Goal: Entertainment & Leisure: Consume media (video, audio)

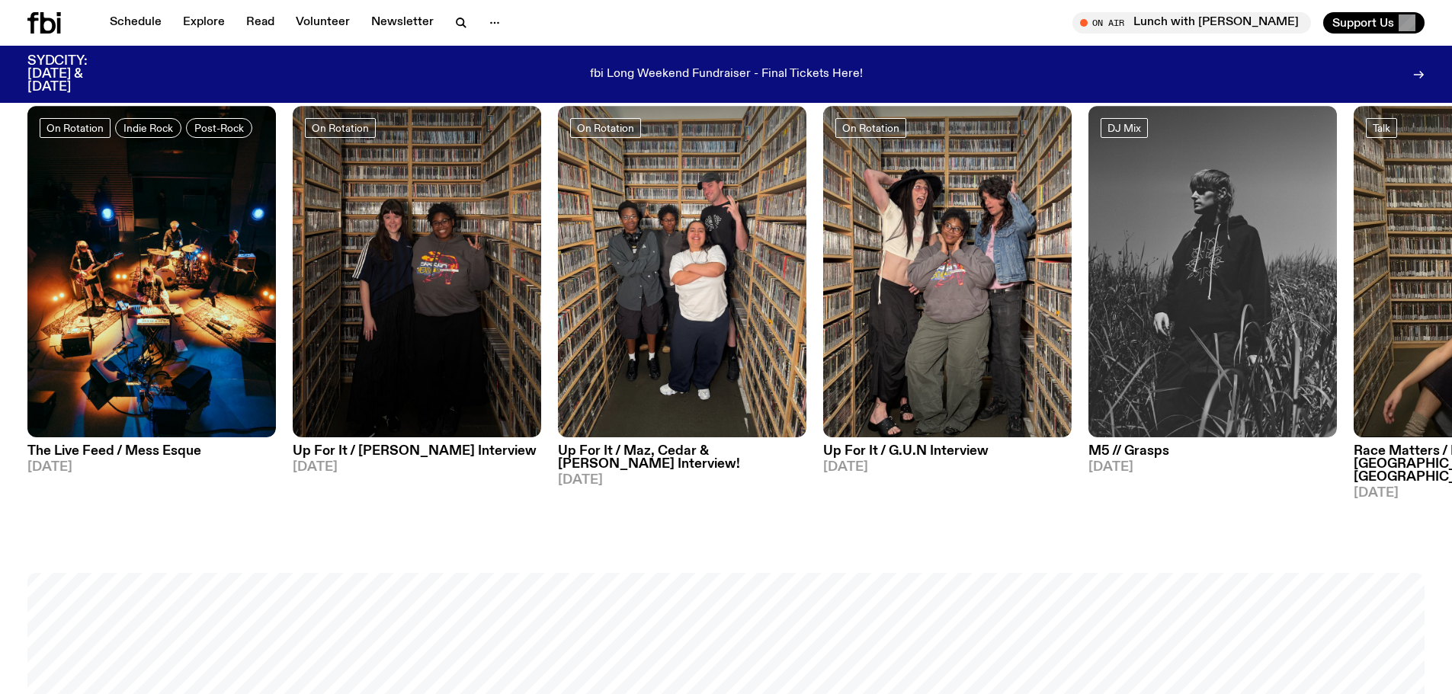
scroll to position [983, 0]
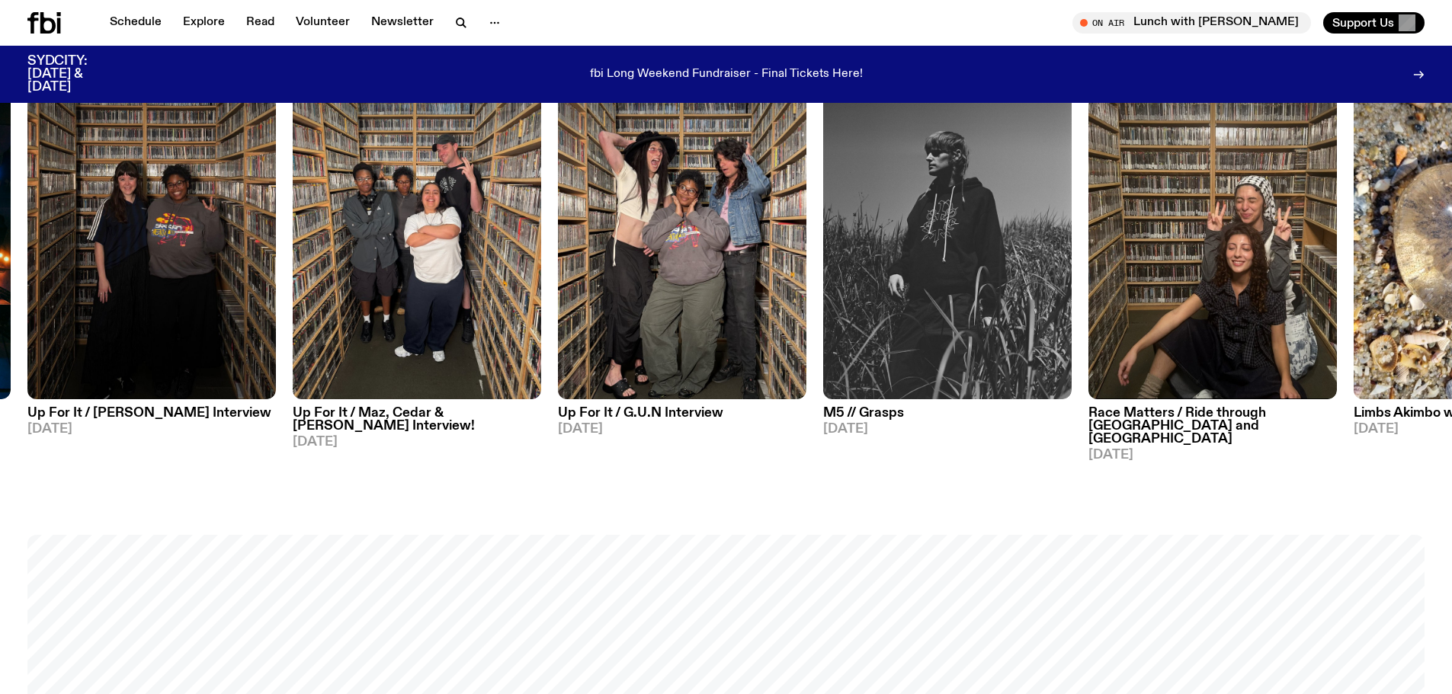
drag, startPoint x: 1280, startPoint y: 439, endPoint x: 984, endPoint y: 465, distance: 296.9
drag, startPoint x: 1284, startPoint y: 468, endPoint x: 1184, endPoint y: 480, distance: 101.4
drag, startPoint x: 1300, startPoint y: 450, endPoint x: 1159, endPoint y: 458, distance: 141.2
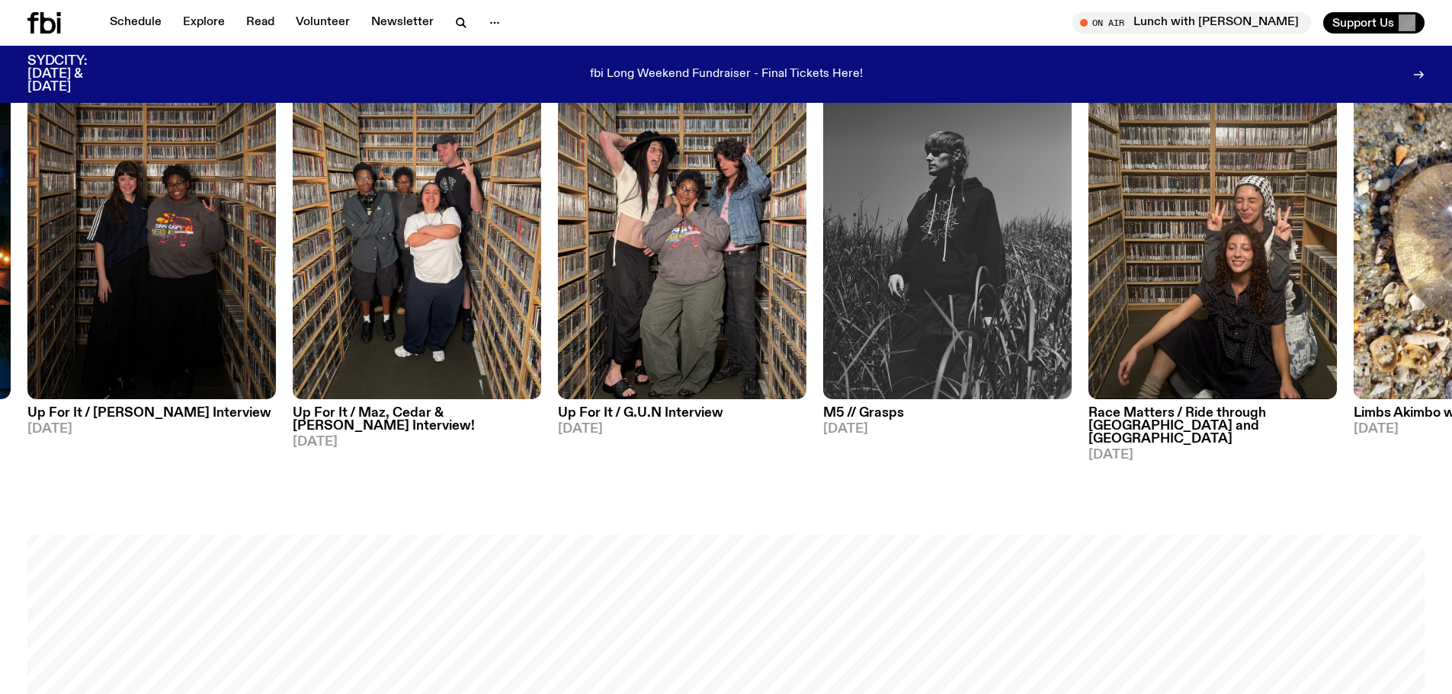
drag, startPoint x: 1249, startPoint y: 457, endPoint x: 1140, endPoint y: 461, distance: 109.1
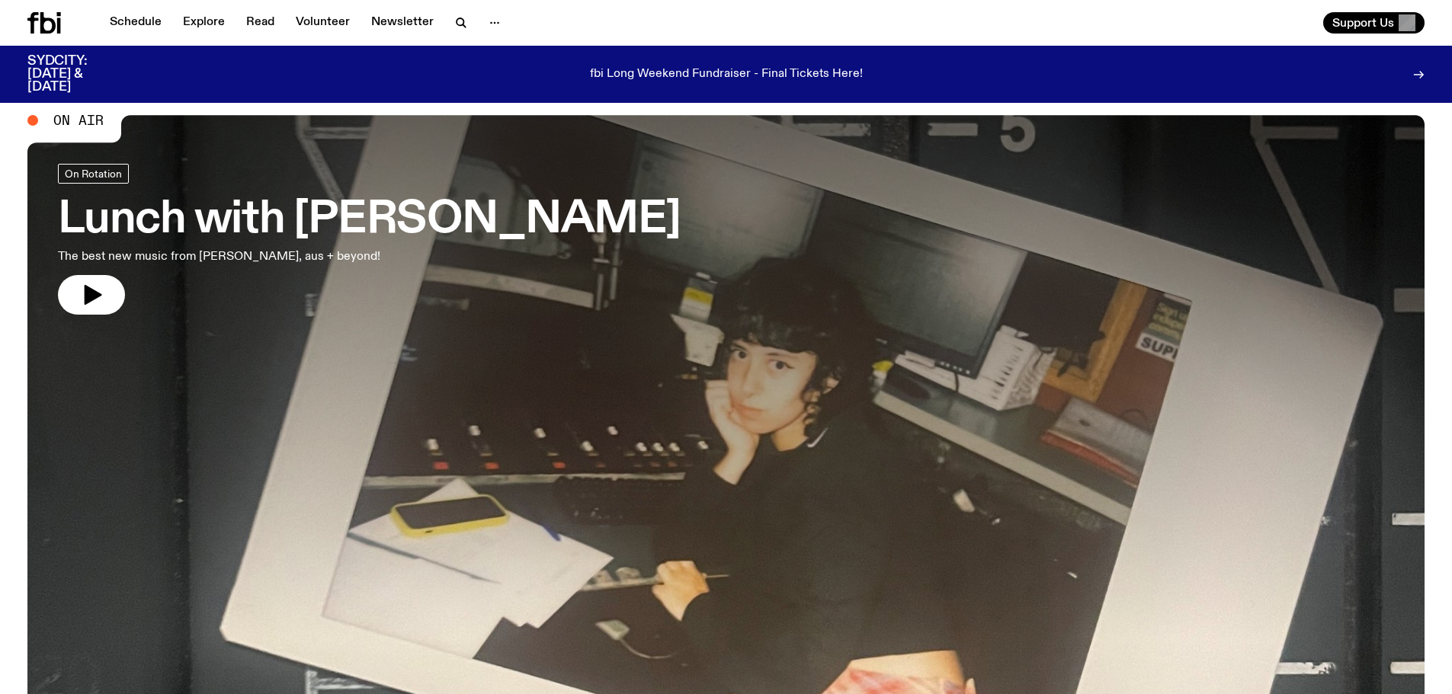
scroll to position [0, 0]
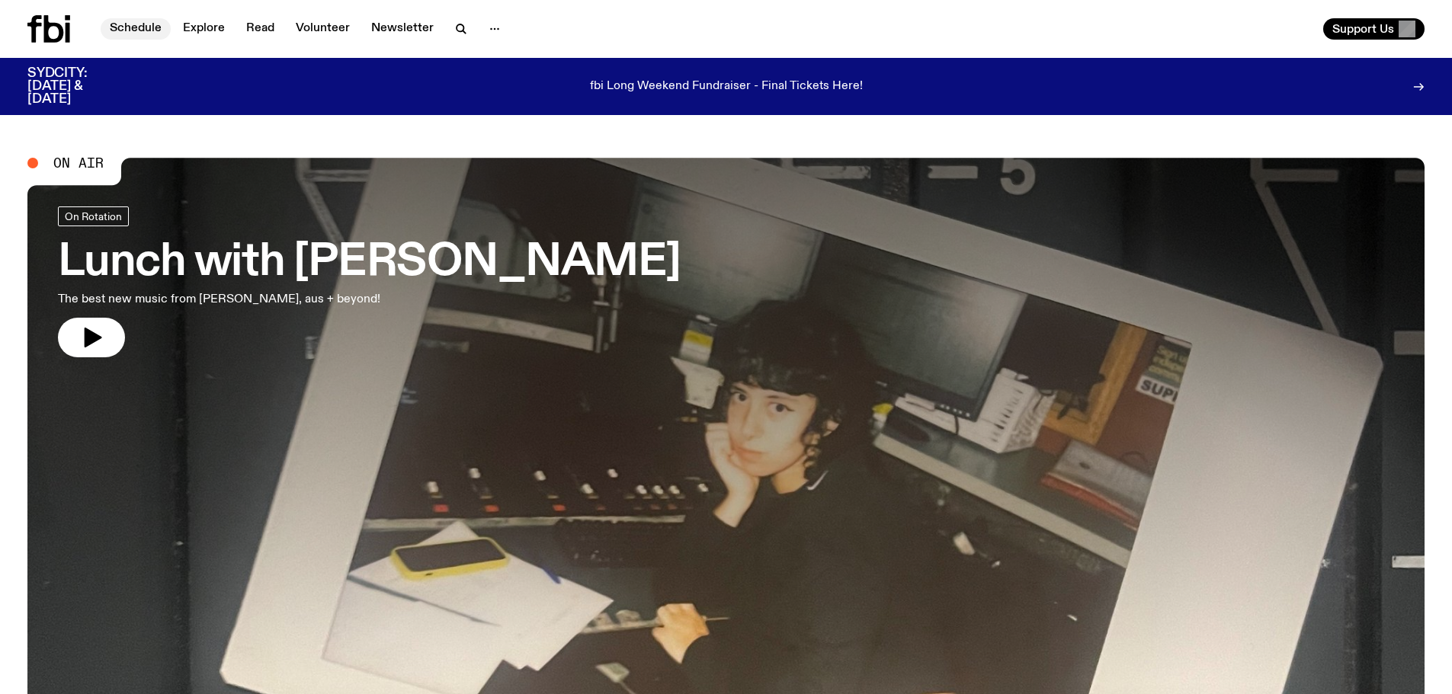
click at [115, 24] on link "Schedule" at bounding box center [136, 28] width 70 height 21
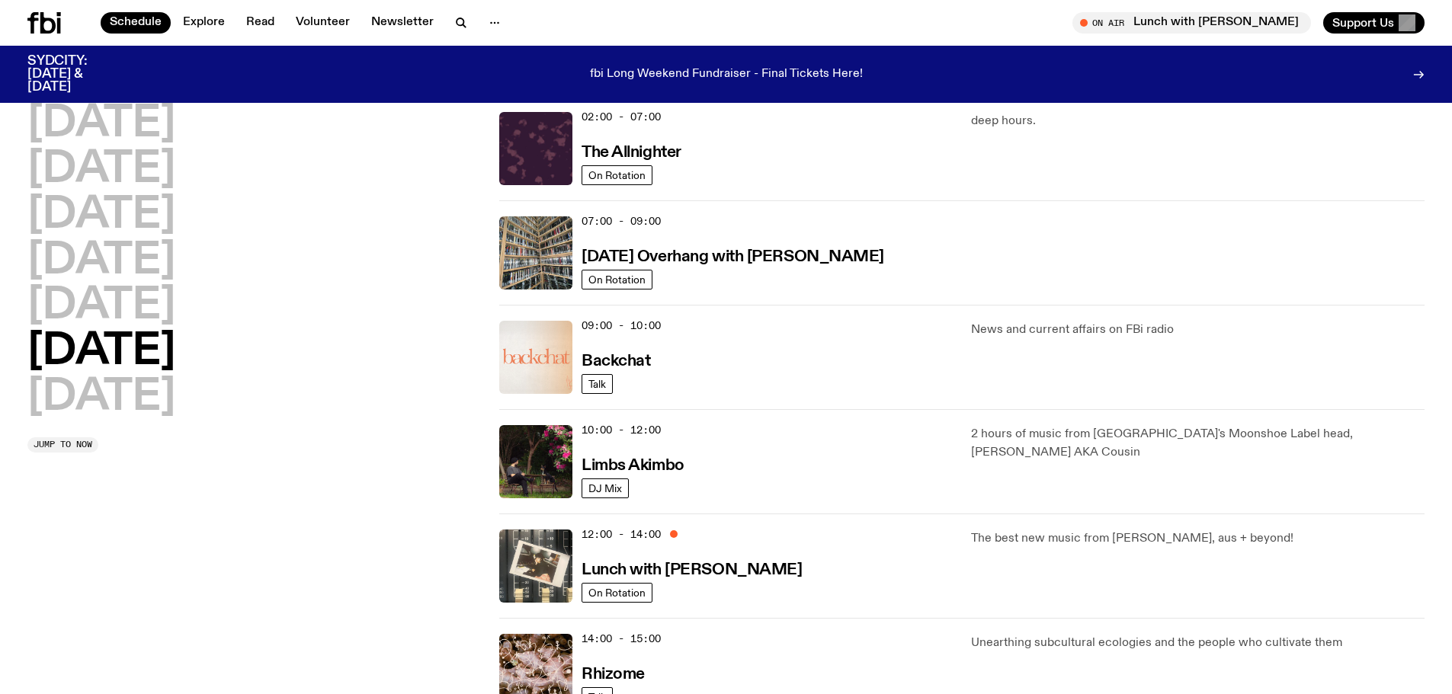
scroll to position [226, 0]
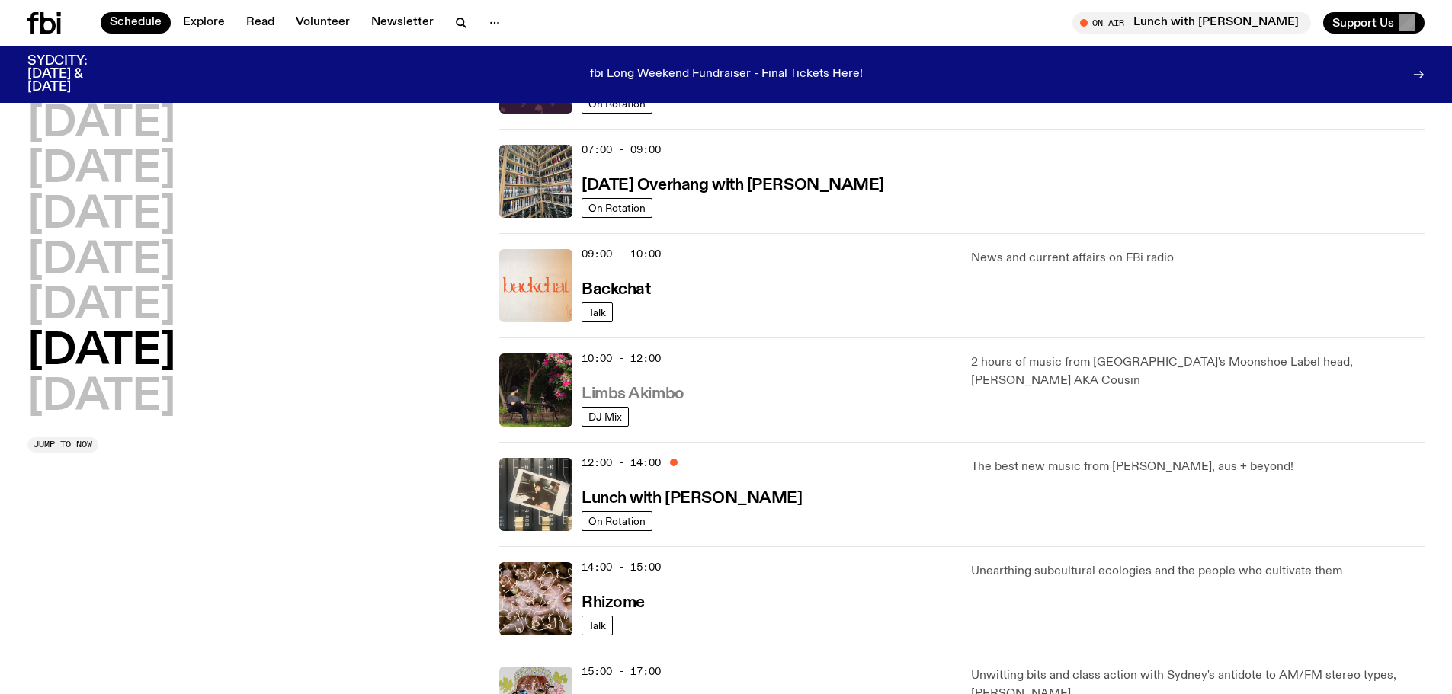
click at [640, 391] on h3 "Limbs Akimbo" at bounding box center [633, 394] width 103 height 16
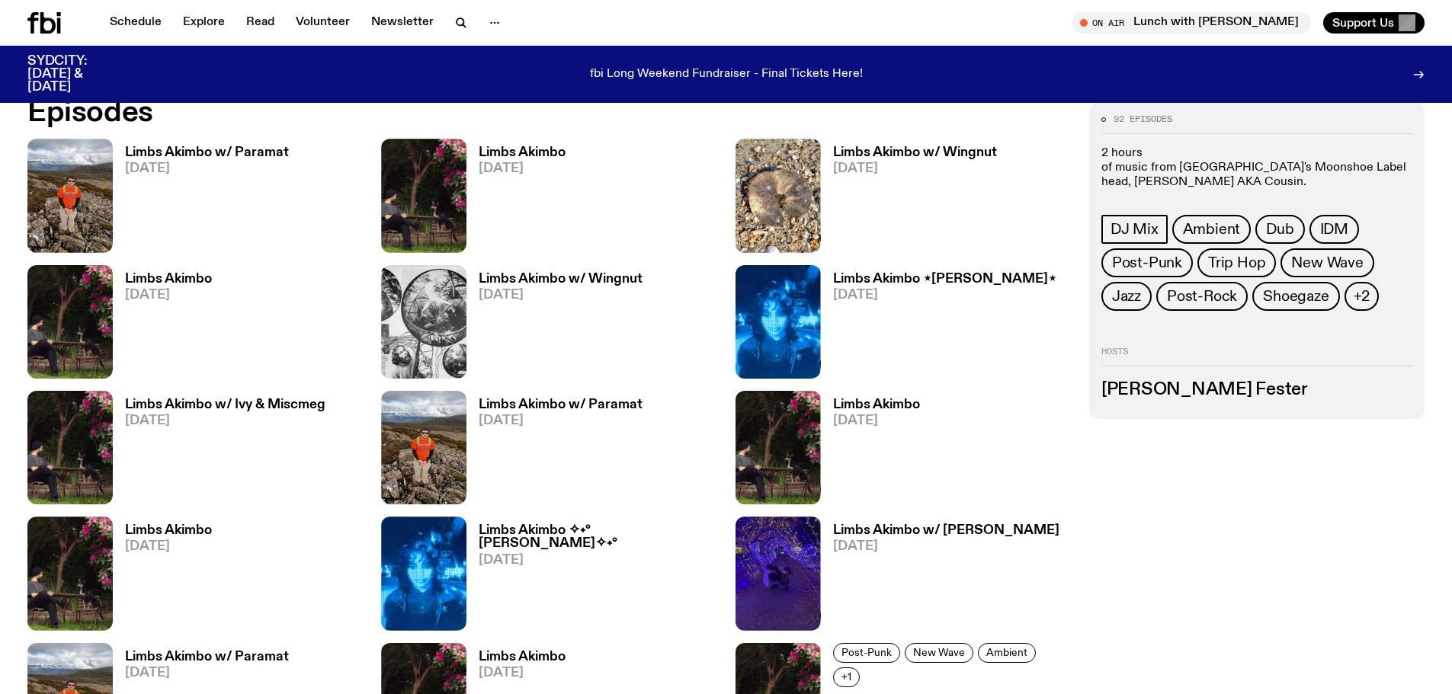
scroll to position [915, 0]
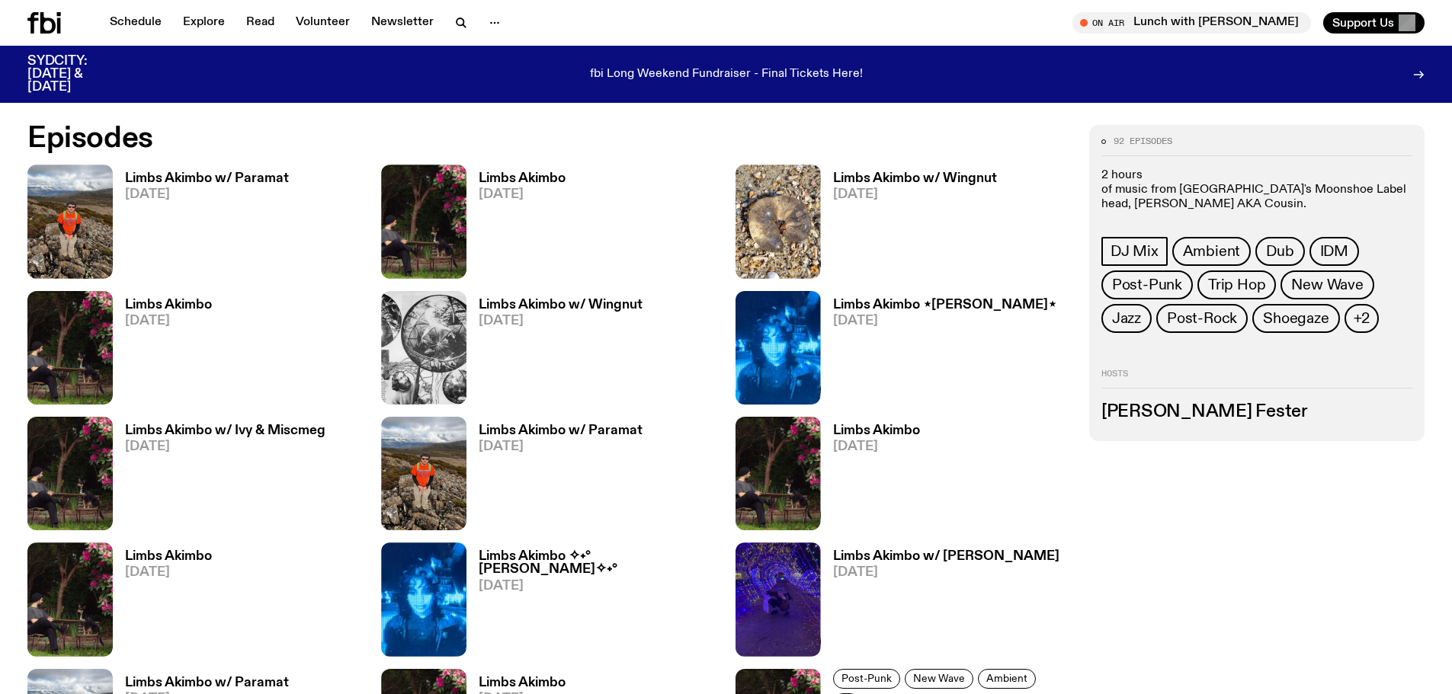
click at [209, 178] on h3 "Limbs Akimbo w/ Paramat" at bounding box center [207, 178] width 164 height 13
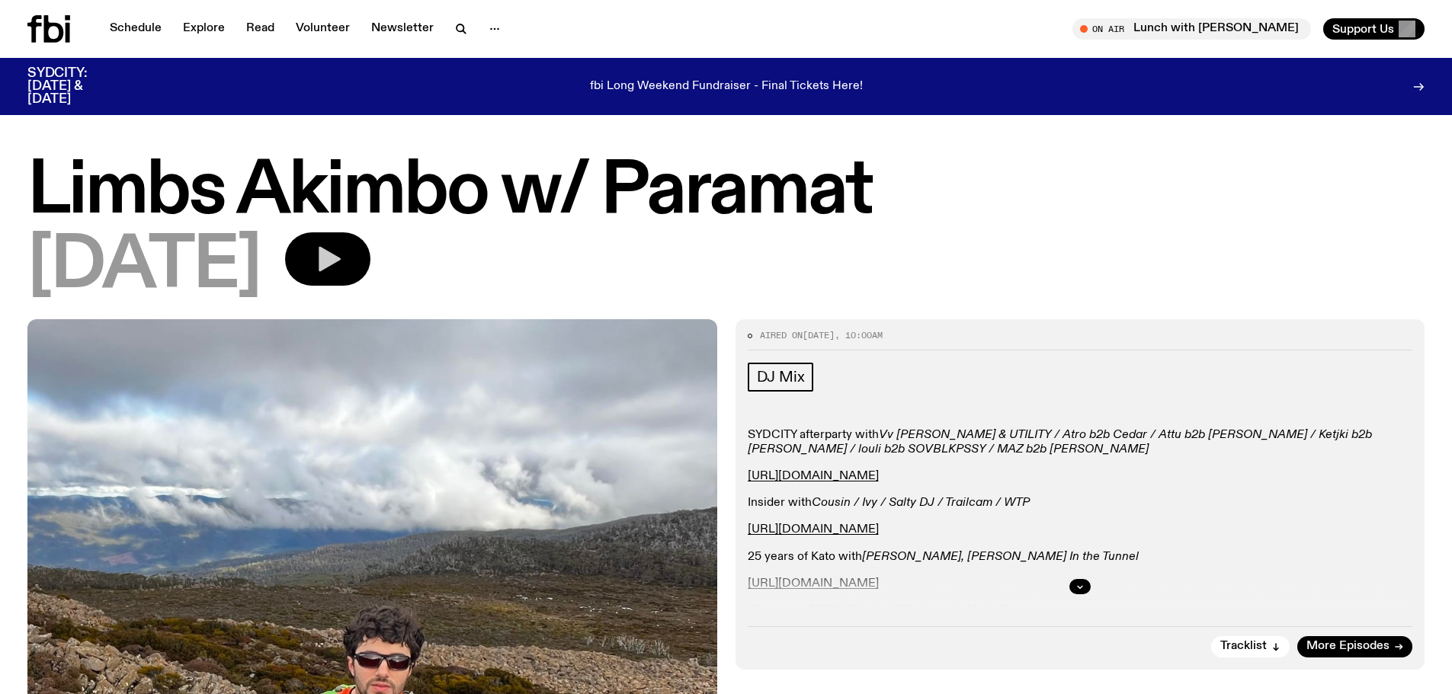
click at [341, 258] on icon "button" at bounding box center [330, 259] width 22 height 25
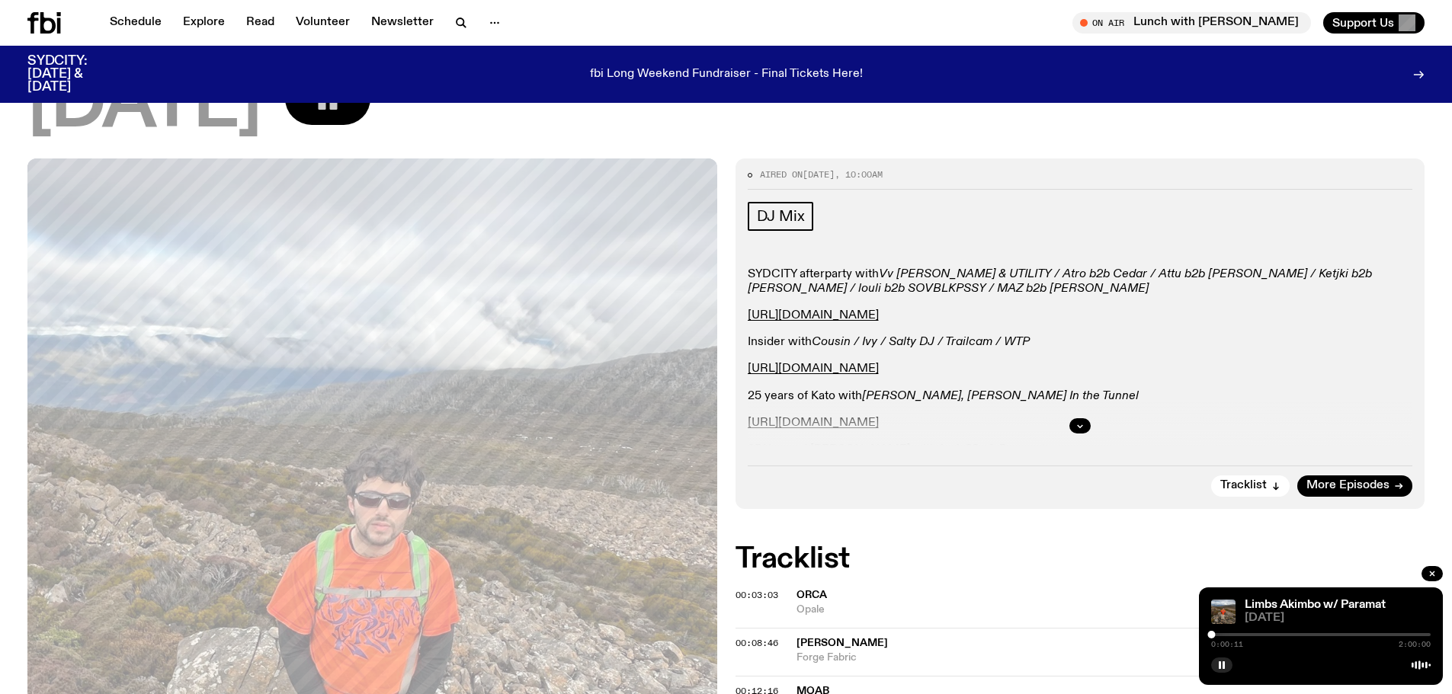
scroll to position [149, 0]
click at [381, 101] on div "SYDCITY: [DATE] & [DATE] fbi Long Weekend Fundraiser - Final Tickets Here!" at bounding box center [725, 74] width 1397 height 57
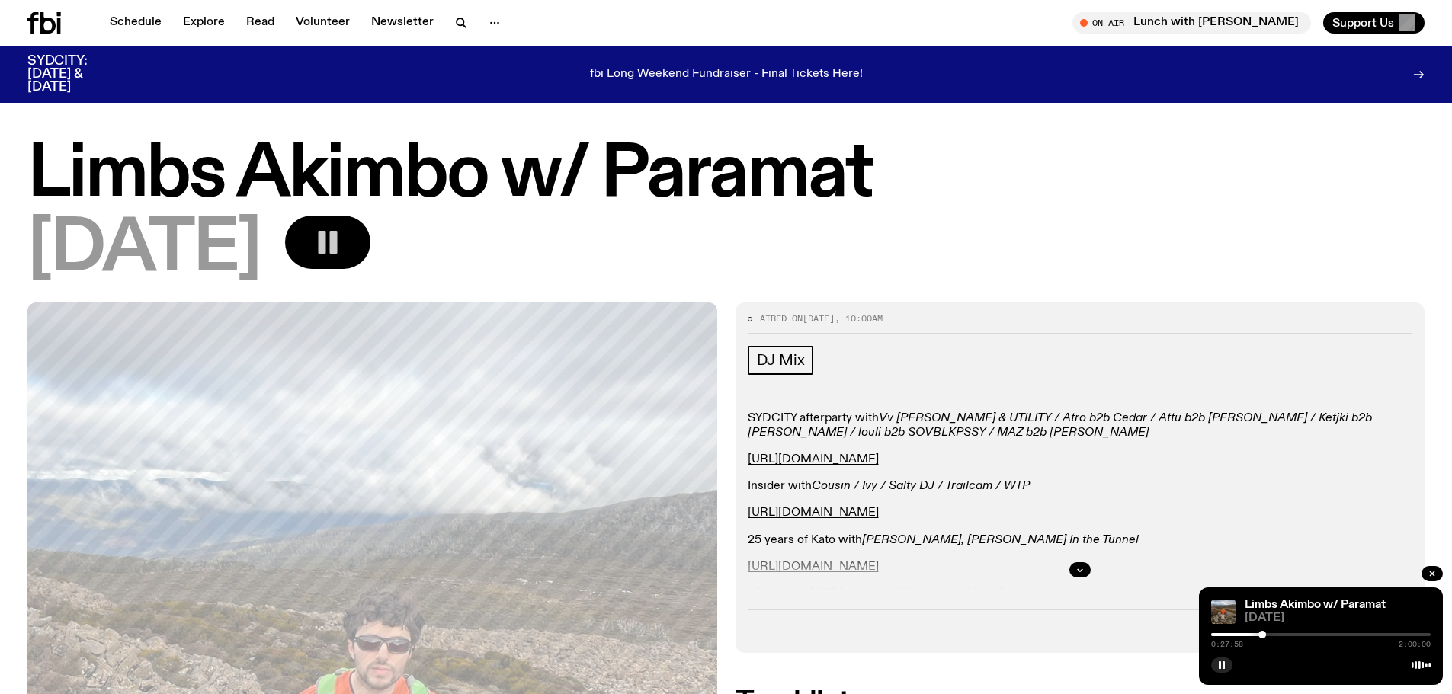
scroll to position [0, 0]
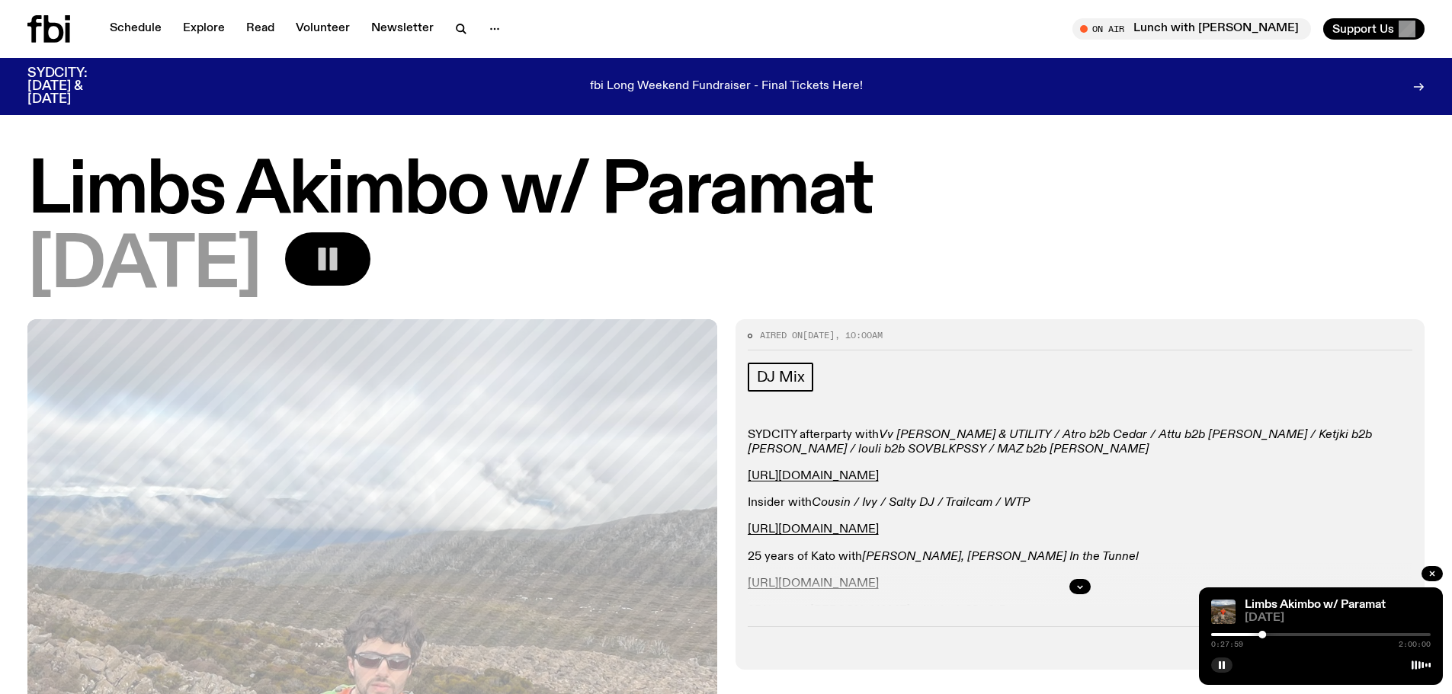
click at [326, 268] on rect "button" at bounding box center [323, 259] width 8 height 23
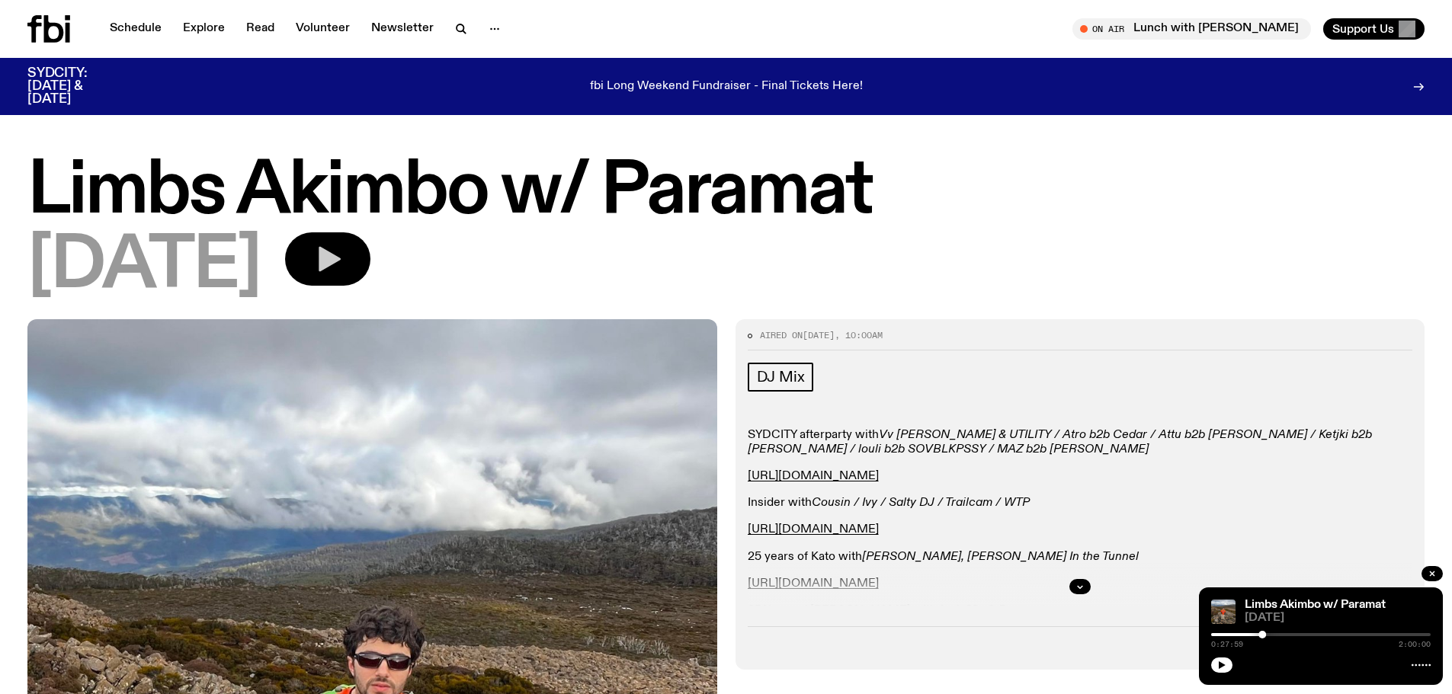
click at [370, 275] on button "button" at bounding box center [327, 258] width 85 height 53
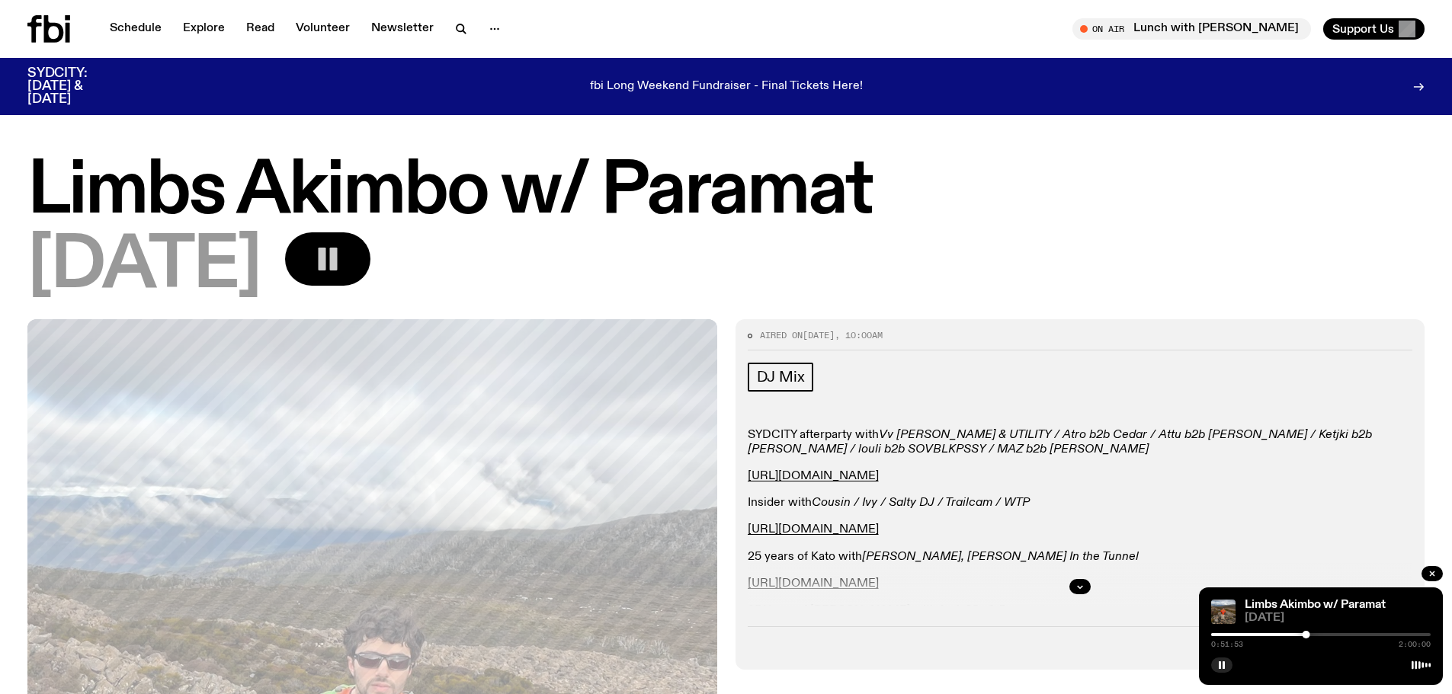
click at [370, 274] on button "button" at bounding box center [327, 258] width 85 height 53
